Goal: Transaction & Acquisition: Book appointment/travel/reservation

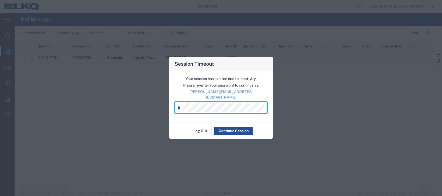
click at [173, 123] on div "Log Out Continue Session" at bounding box center [221, 131] width 104 height 16
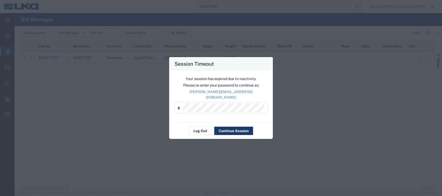
click at [231, 128] on button "Continue Session" at bounding box center [233, 131] width 39 height 8
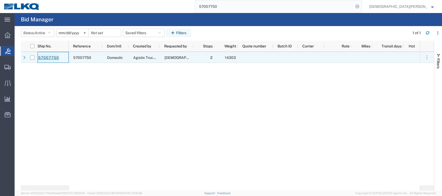
click at [52, 58] on link "57007750" at bounding box center [48, 58] width 21 height 8
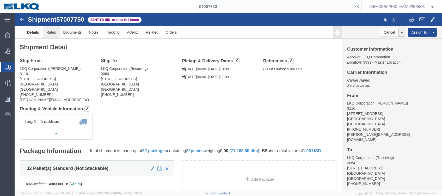
click link "Rates"
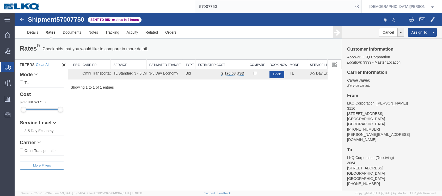
click at [276, 72] on button "Book" at bounding box center [277, 75] width 15 height 8
